Goal: Task Accomplishment & Management: Complete application form

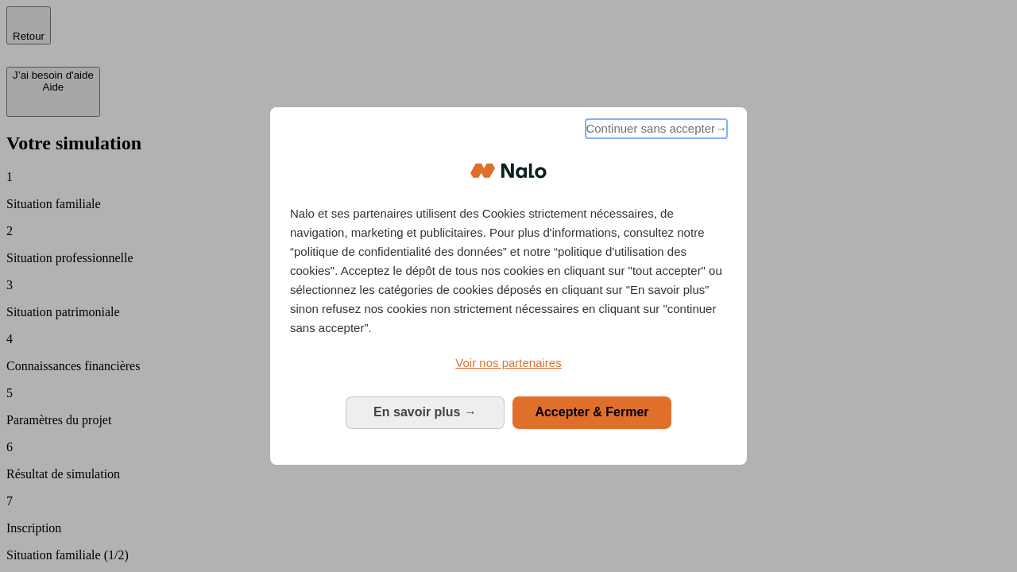
click at [654, 131] on span "Continuer sans accepter →" at bounding box center [655, 128] width 141 height 19
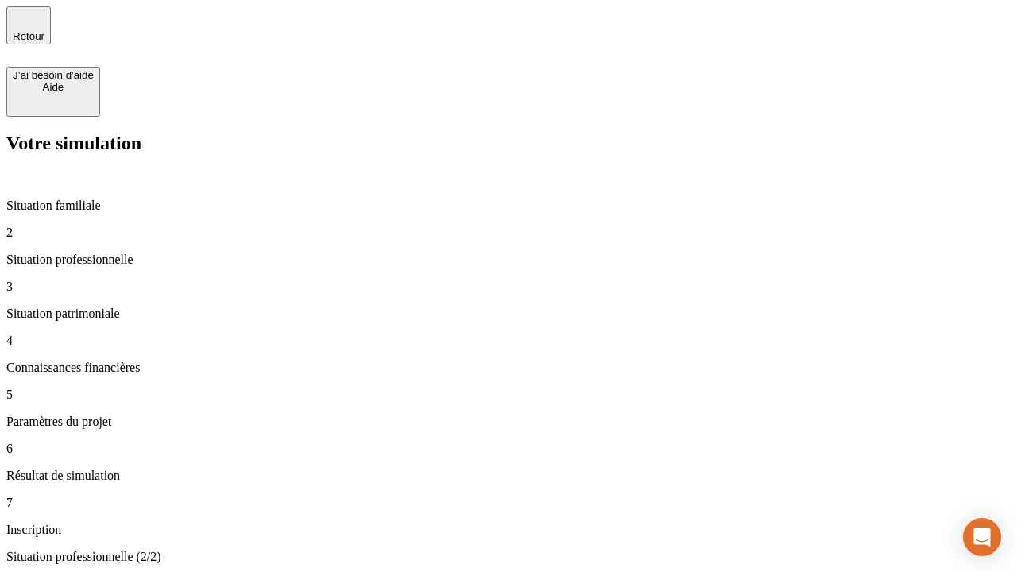
type input "30 000"
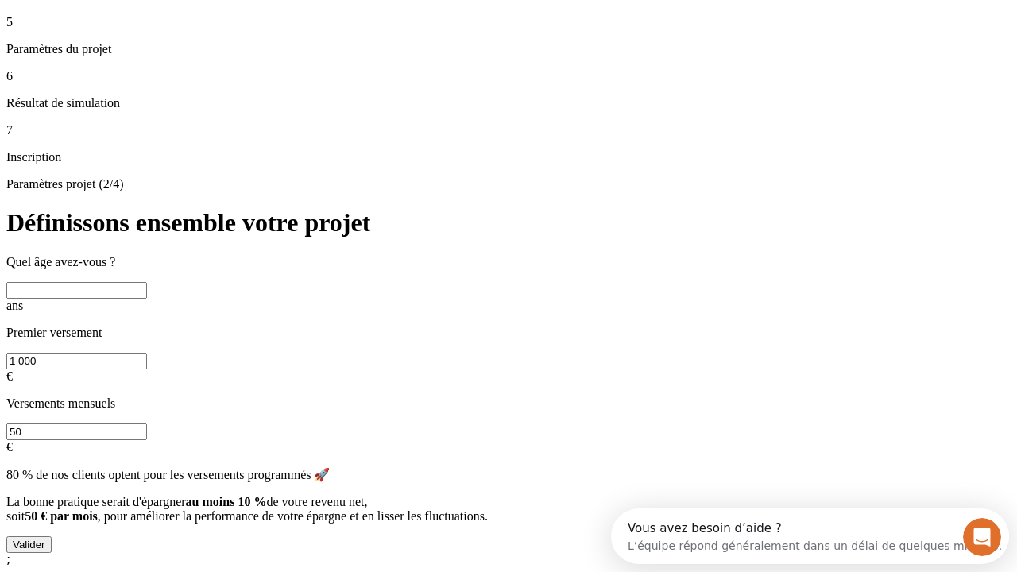
scroll to position [30, 0]
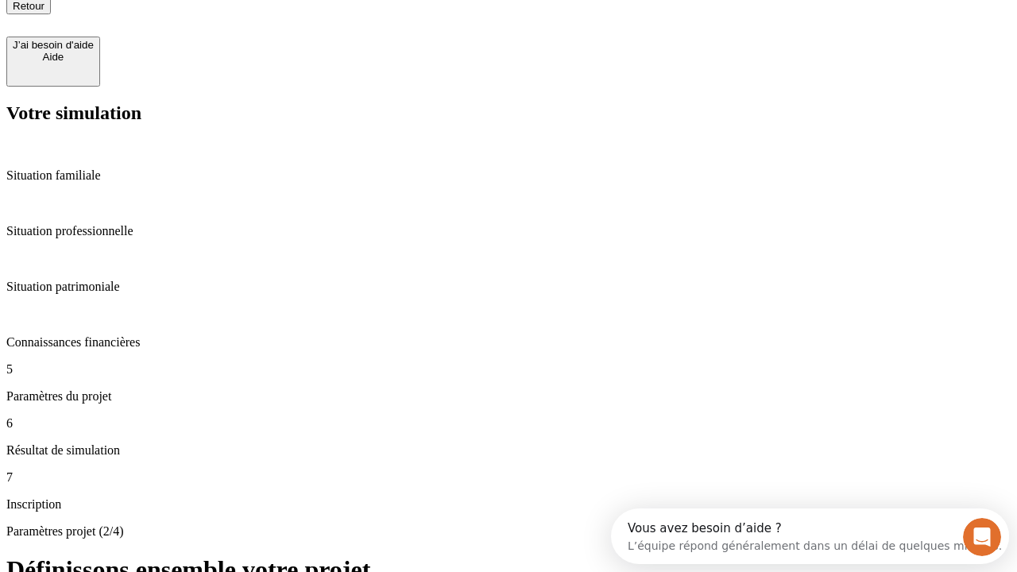
type input "25"
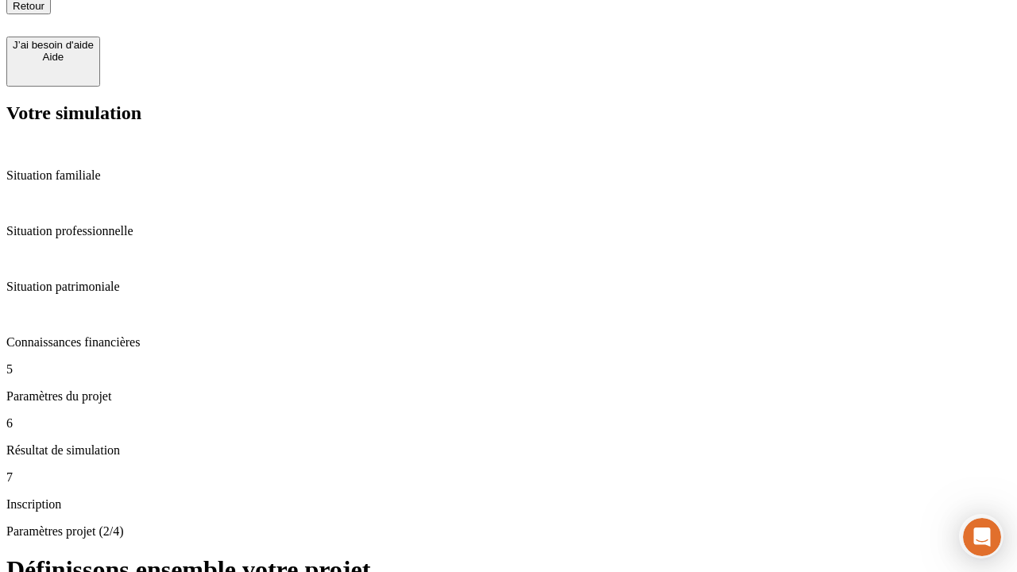
type input "1 000"
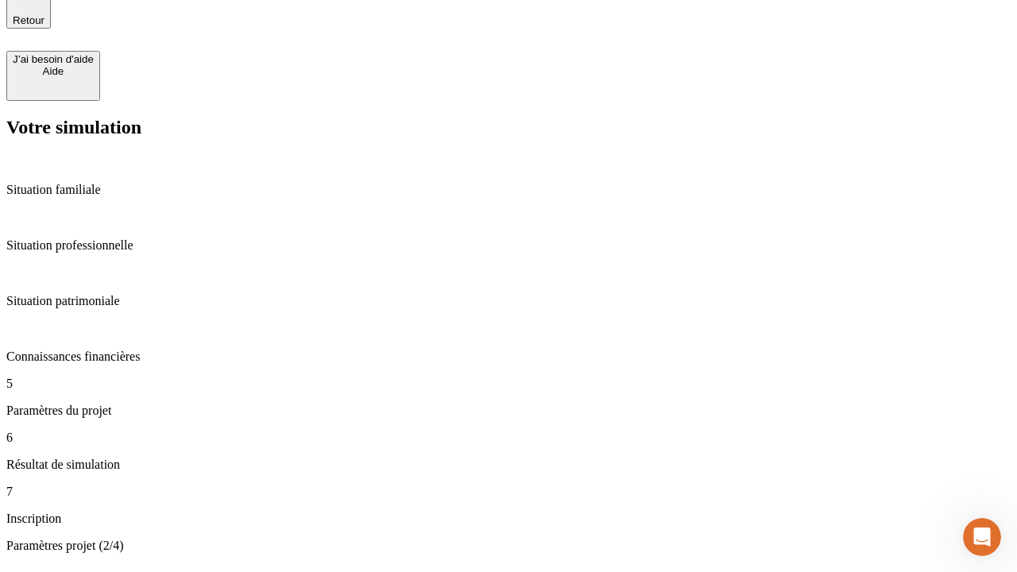
type input "640"
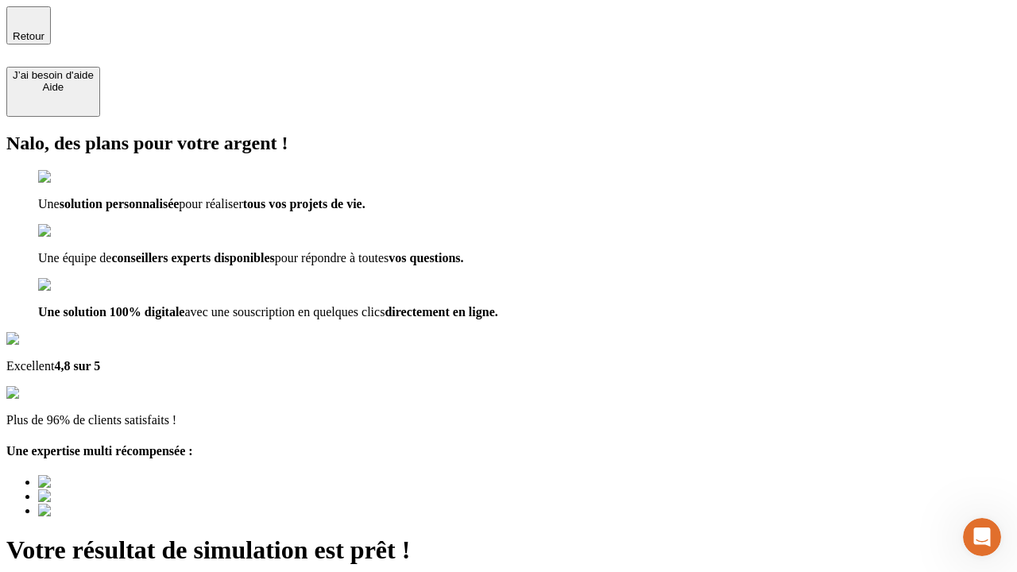
type input "[EMAIL_ADDRESS][PERSON_NAME][DOMAIN_NAME]"
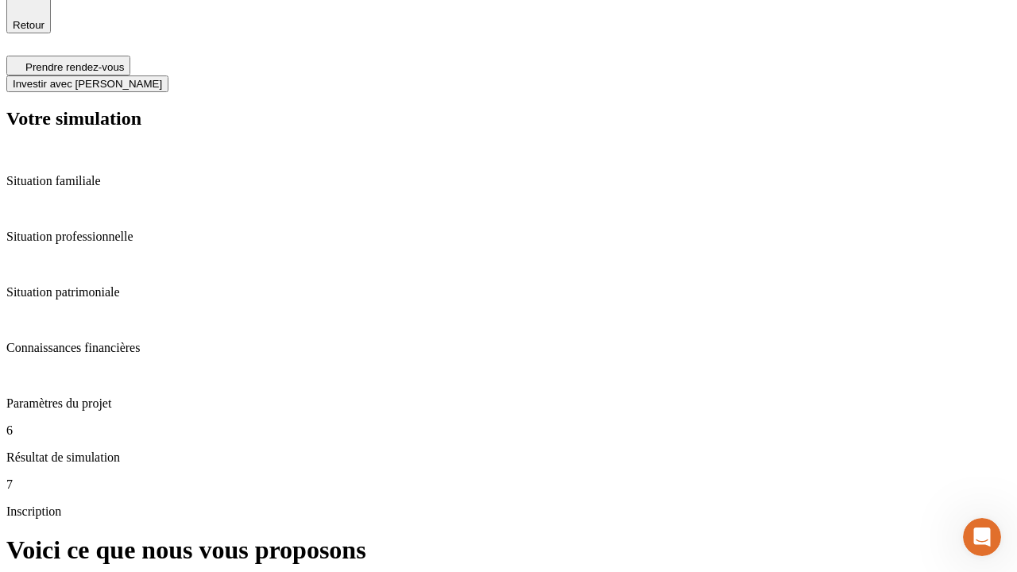
click at [162, 78] on span "Investir avec [PERSON_NAME]" at bounding box center [87, 84] width 149 height 12
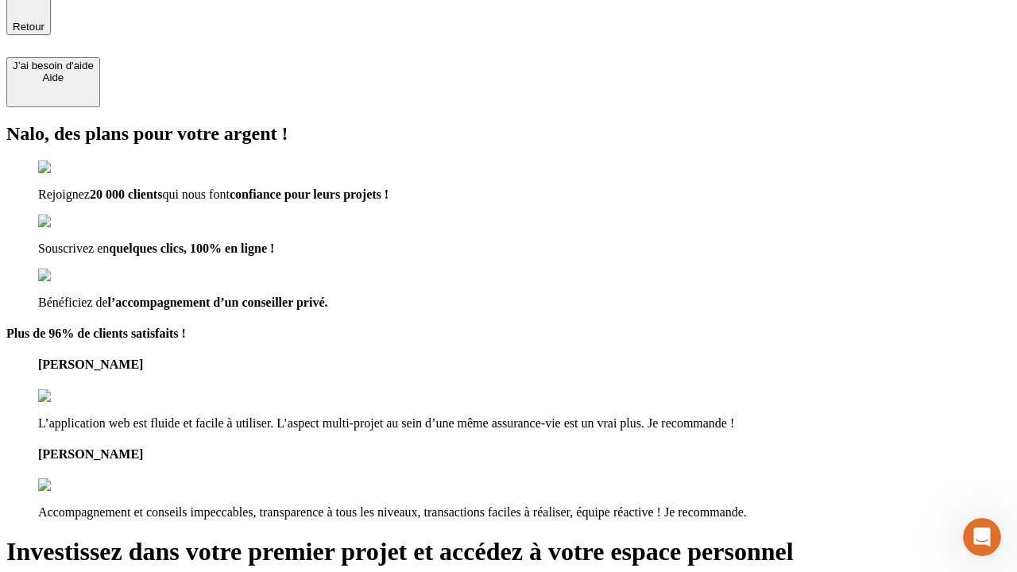
type input "[PERSON_NAME][EMAIL_ADDRESS][DOMAIN_NAME]"
